Goal: Browse casually

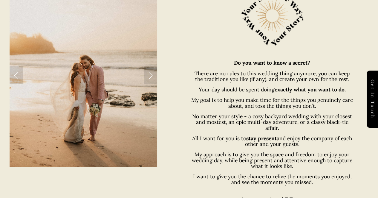
scroll to position [261, 0]
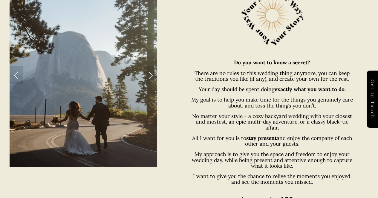
click at [152, 72] on link "Next Slide" at bounding box center [150, 75] width 13 height 18
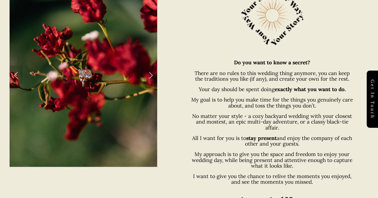
click at [152, 72] on link "Next Slide" at bounding box center [150, 75] width 13 height 18
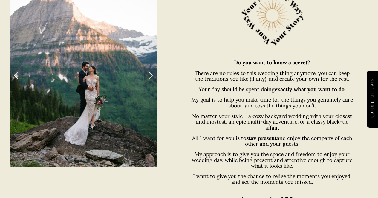
click at [152, 72] on link "Next Slide" at bounding box center [150, 75] width 13 height 18
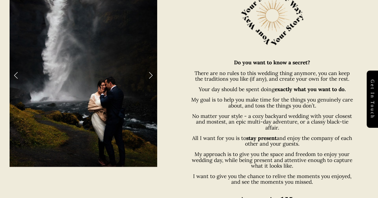
click at [152, 72] on link "Next Slide" at bounding box center [150, 75] width 13 height 18
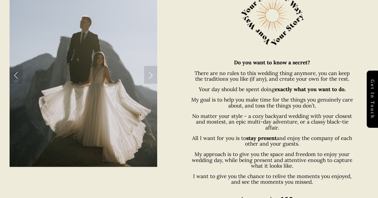
click at [152, 72] on link "Next Slide" at bounding box center [150, 75] width 13 height 18
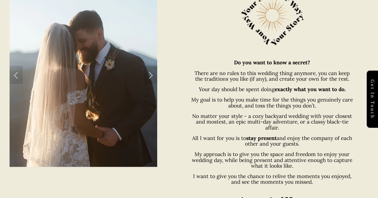
click at [152, 72] on link "Next Slide" at bounding box center [150, 75] width 13 height 18
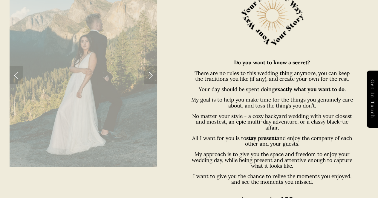
click at [146, 72] on link "Next Slide" at bounding box center [150, 75] width 13 height 18
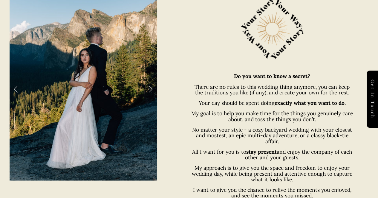
scroll to position [243, 0]
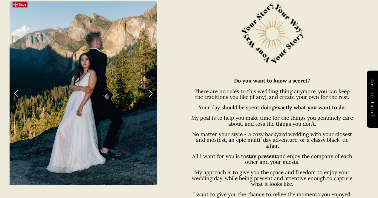
click at [152, 92] on link "Next Slide" at bounding box center [150, 93] width 13 height 18
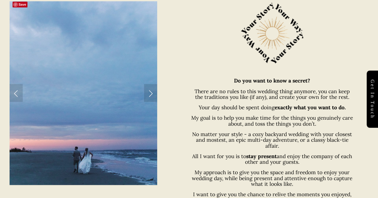
click at [152, 92] on link "Next Slide" at bounding box center [150, 93] width 13 height 18
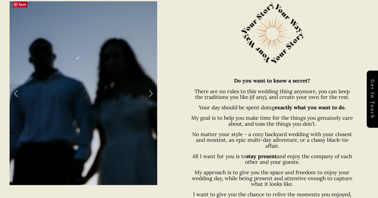
click at [152, 92] on link "Next Slide" at bounding box center [150, 93] width 13 height 18
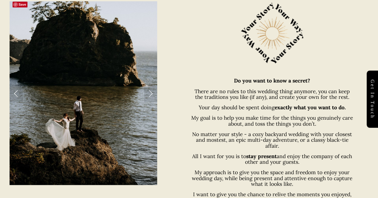
click at [152, 92] on link "Next Slide" at bounding box center [150, 93] width 13 height 18
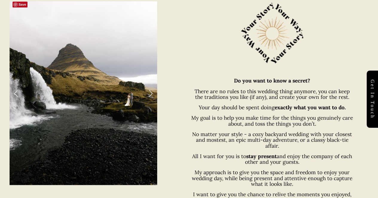
click at [152, 92] on link "Next Slide" at bounding box center [150, 93] width 13 height 18
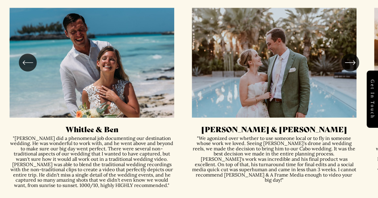
scroll to position [1321, 0]
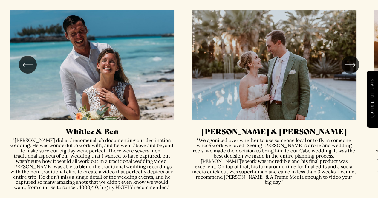
click at [345, 61] on icon "\a \a \a Next\a \a" at bounding box center [349, 64] width 11 height 11
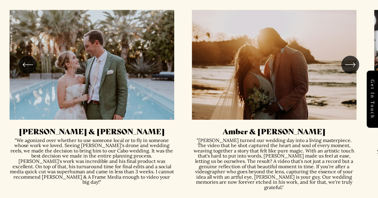
click at [345, 62] on icon "\a \a \a Next\a \a" at bounding box center [349, 64] width 11 height 11
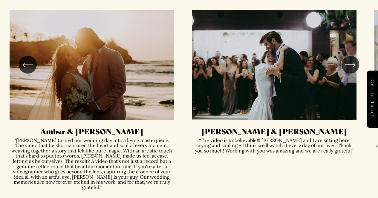
click at [345, 62] on icon "\a \a \a Next\a \a" at bounding box center [349, 64] width 11 height 11
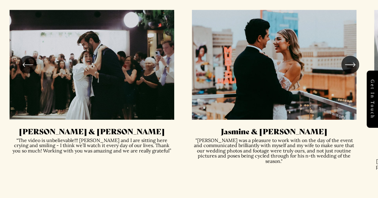
click at [345, 62] on icon "\a \a \a Next\a \a" at bounding box center [349, 64] width 11 height 11
